Goal: Find specific page/section: Find specific page/section

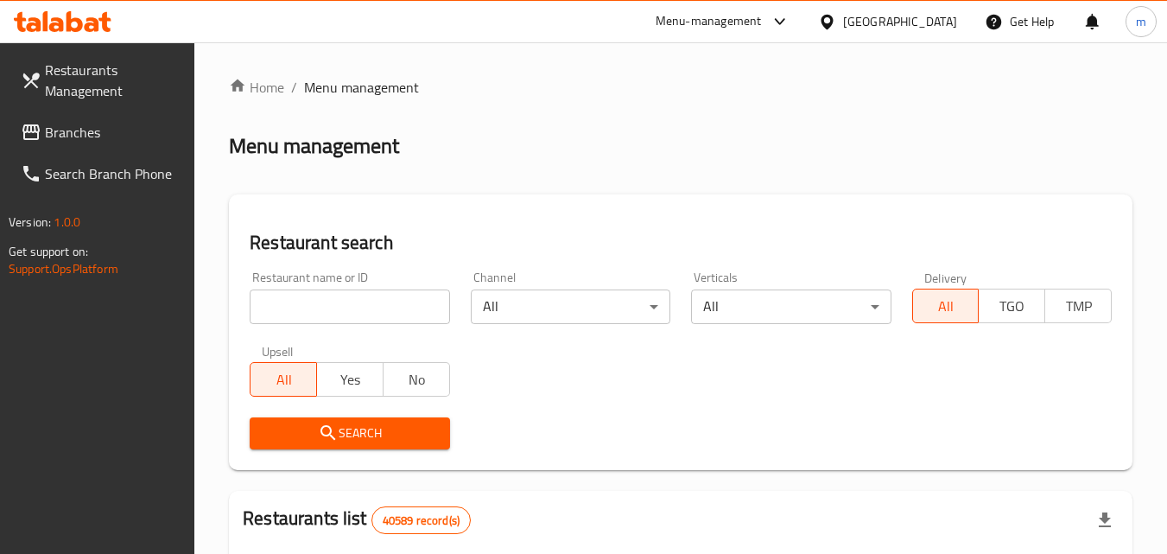
click at [101, 137] on span "Branches" at bounding box center [113, 132] width 137 height 21
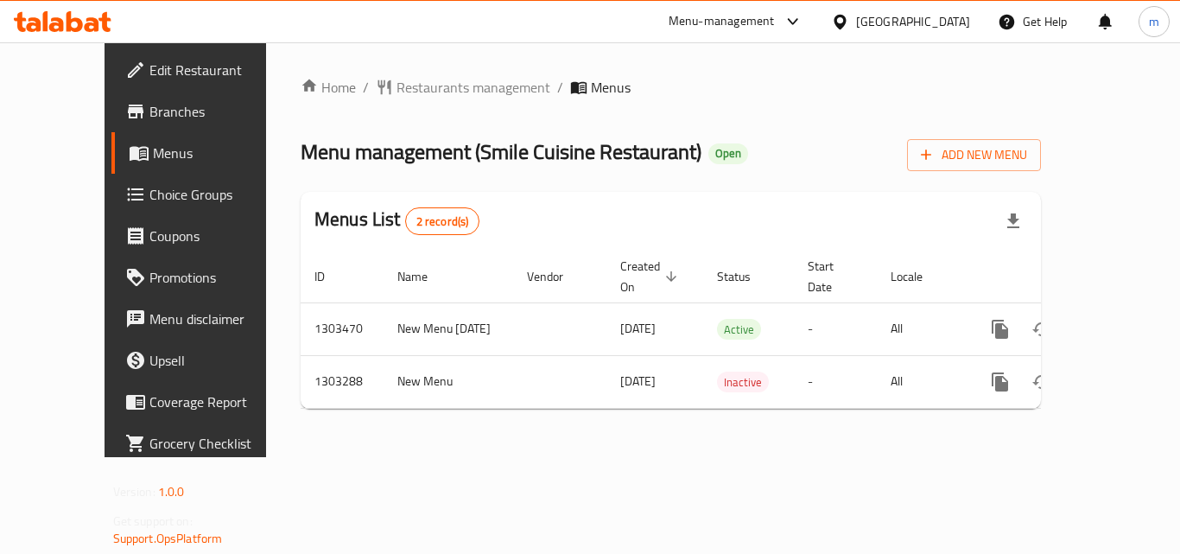
click at [75, 13] on icon at bounding box center [63, 21] width 98 height 21
